Goal: Check status: Check status

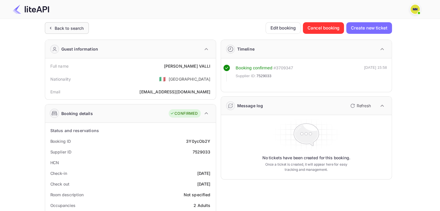
click at [63, 26] on div "Back to search" at bounding box center [69, 28] width 29 height 6
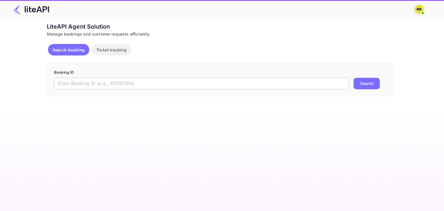
click at [109, 84] on input "text" at bounding box center [201, 84] width 295 height 12
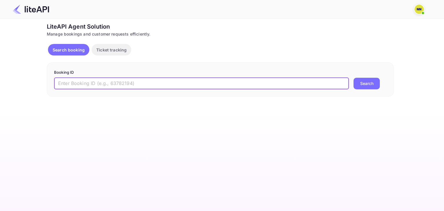
paste input "8839319"
type input "8839319"
click at [354, 78] on button "Search" at bounding box center [367, 84] width 26 height 12
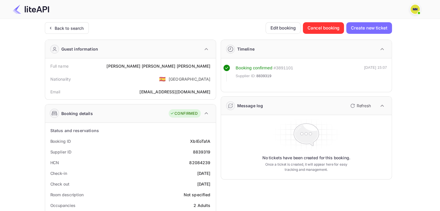
click at [199, 161] on div "82084239" at bounding box center [199, 163] width 21 height 6
copy div "82084239"
